Goal: Obtain resource: Download file/media

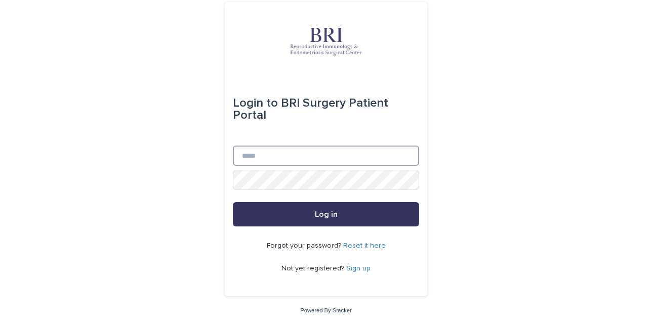
type input "**********"
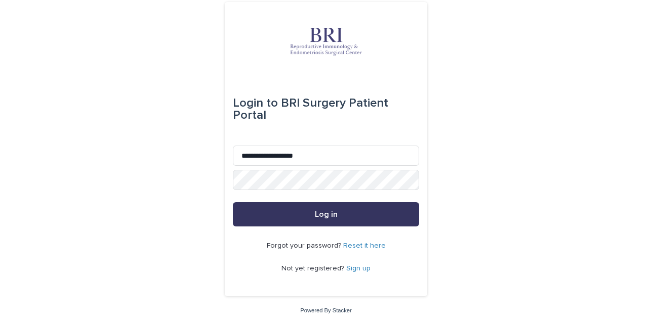
click at [360, 214] on button "Log in" at bounding box center [326, 214] width 186 height 24
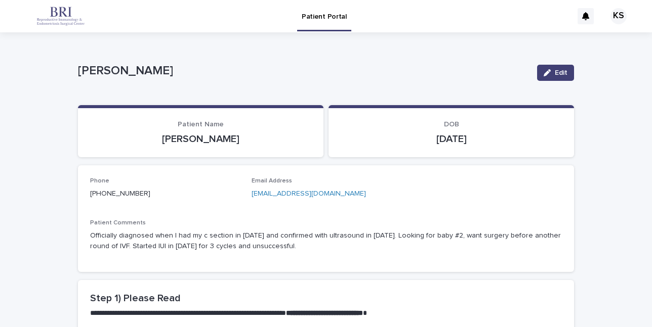
click at [614, 16] on div "KS" at bounding box center [618, 16] width 16 height 16
click at [390, 68] on p "[PERSON_NAME]" at bounding box center [303, 71] width 451 height 15
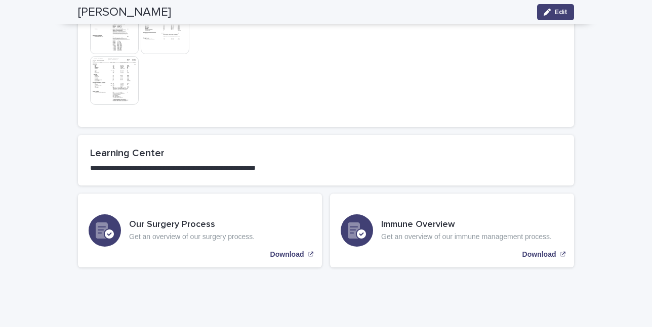
scroll to position [945, 0]
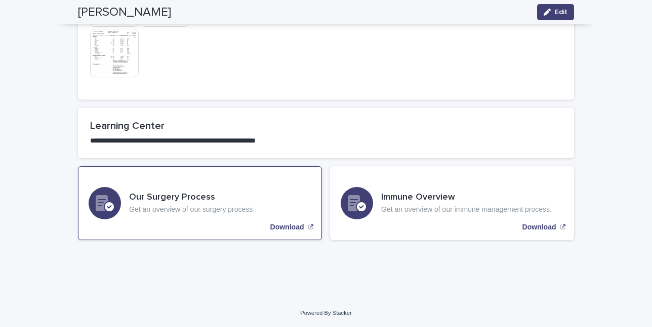
click at [280, 223] on p "Download" at bounding box center [287, 227] width 34 height 9
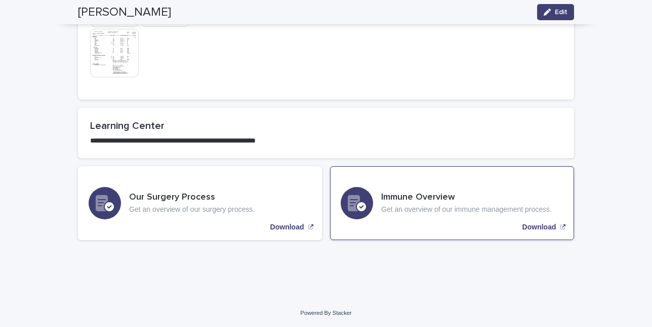
click at [533, 223] on p "Download" at bounding box center [539, 227] width 34 height 9
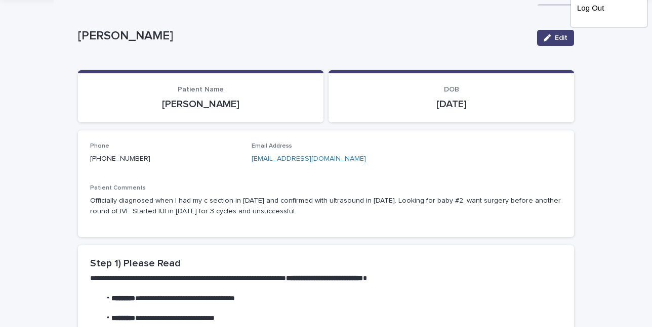
scroll to position [0, 0]
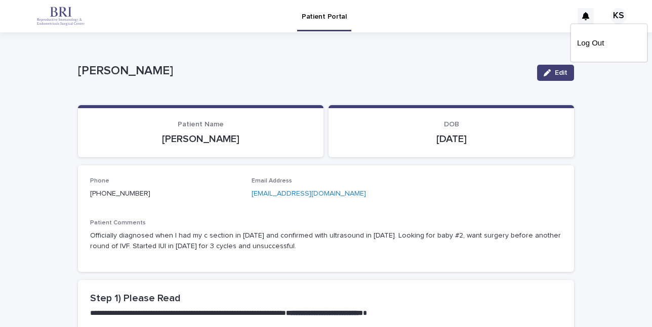
click at [609, 17] on div at bounding box center [326, 16] width 652 height 32
click at [612, 15] on div "KS" at bounding box center [618, 16] width 16 height 16
click at [576, 17] on div at bounding box center [326, 16] width 652 height 32
click at [555, 75] on span "Edit" at bounding box center [560, 72] width 13 height 7
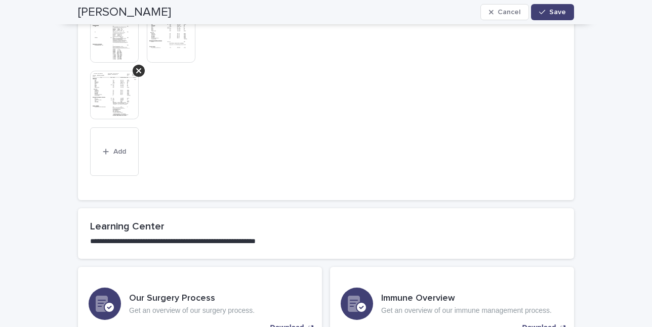
scroll to position [888, 0]
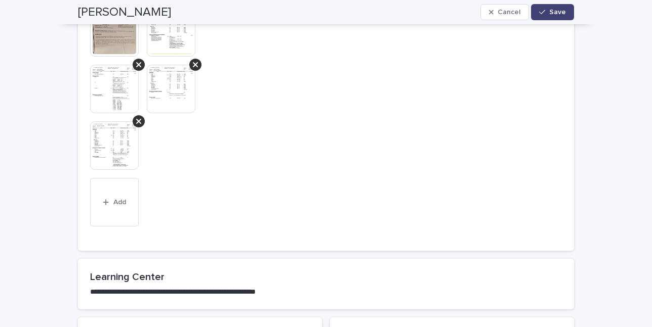
click at [169, 292] on p "**********" at bounding box center [325, 292] width 471 height 10
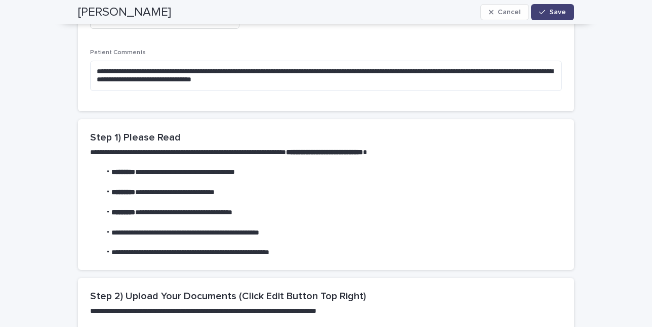
scroll to position [0, 0]
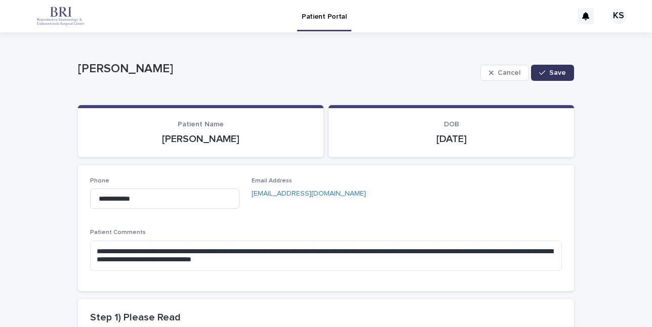
click at [558, 72] on span "Save" at bounding box center [557, 72] width 17 height 7
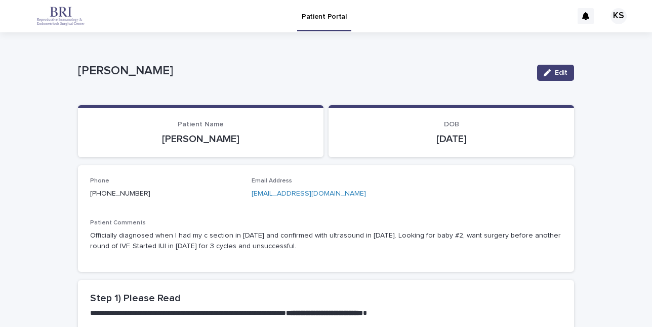
click at [582, 18] on icon at bounding box center [585, 16] width 7 height 8
click at [619, 16] on div "KS" at bounding box center [614, 16] width 33 height 16
click at [612, 16] on div at bounding box center [326, 16] width 652 height 32
click at [327, 16] on p "Patient Portal" at bounding box center [323, 10] width 45 height 21
click at [44, 16] on img at bounding box center [60, 16] width 81 height 20
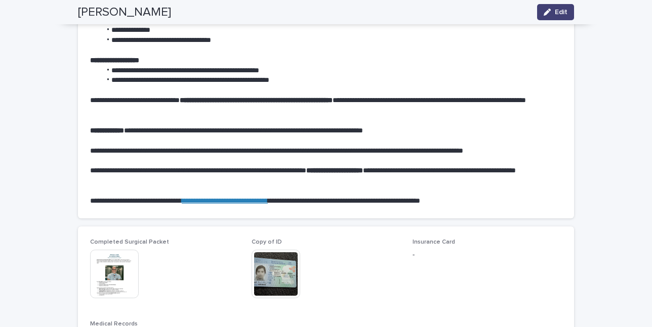
scroll to position [685, 0]
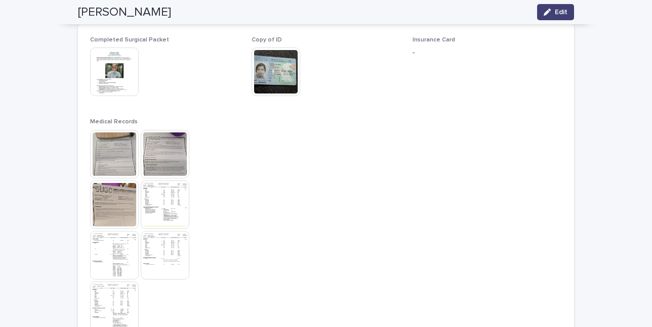
click at [99, 64] on img at bounding box center [114, 72] width 49 height 49
